Goal: Transaction & Acquisition: Register for event/course

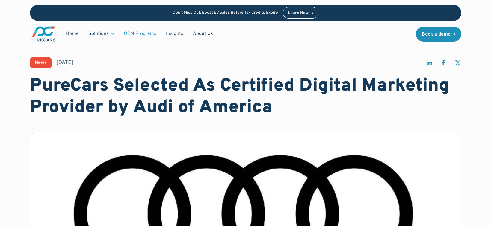
click at [140, 30] on link "OEM Programs" at bounding box center [140, 33] width 42 height 11
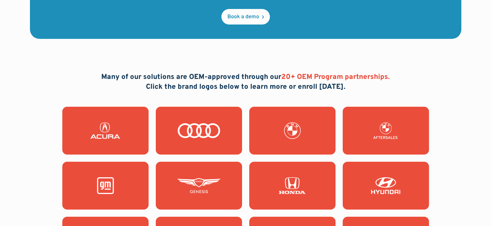
scroll to position [551, 0]
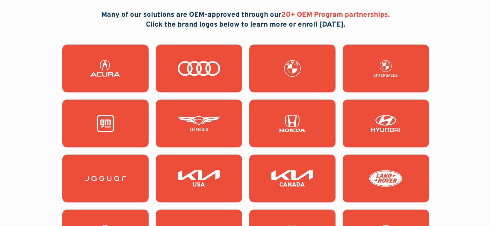
click at [120, 116] on img at bounding box center [105, 123] width 43 height 17
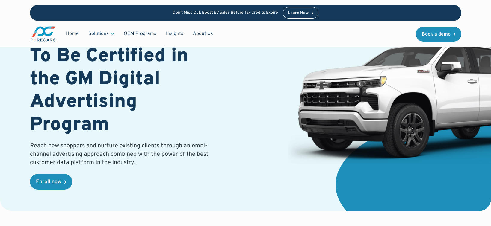
scroll to position [69, 0]
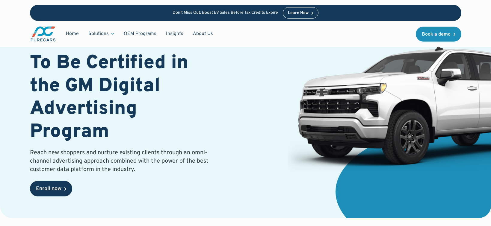
click at [48, 191] on div "Enroll now" at bounding box center [48, 189] width 25 height 5
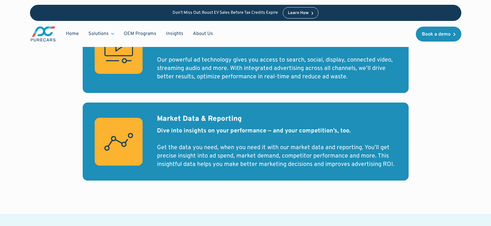
scroll to position [639, 0]
